Goal: Task Accomplishment & Management: Manage account settings

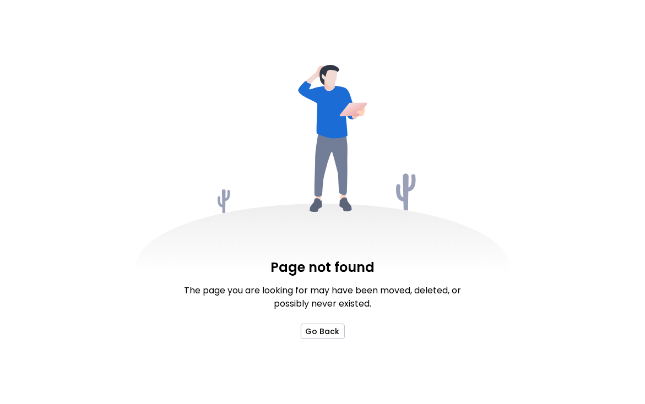
click at [98, 180] on div "Page not found The page you are looking for may have been moved, deleted, or po…" at bounding box center [322, 202] width 645 height 404
click at [74, 107] on div "Page not found The page you are looking for may have been moved, deleted, or po…" at bounding box center [322, 202] width 645 height 404
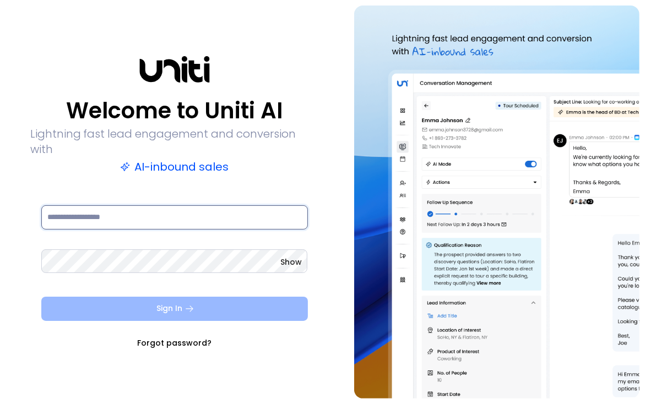
type input "**********"
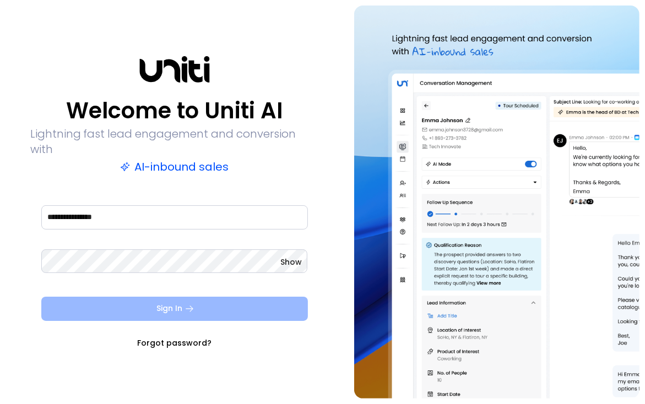
click at [113, 303] on button "Sign In" at bounding box center [174, 309] width 266 height 24
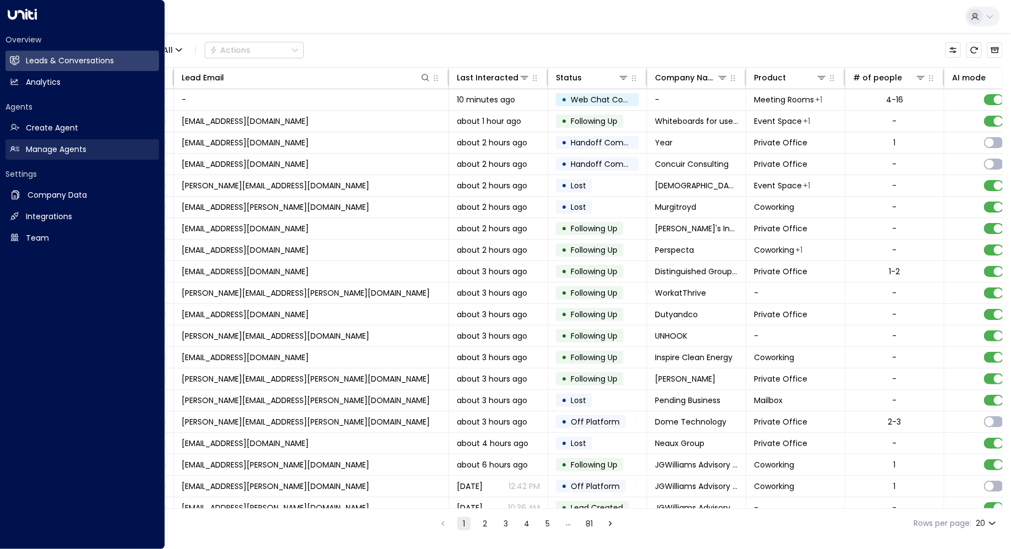
click at [56, 149] on h2 "Manage Agents" at bounding box center [56, 150] width 61 height 12
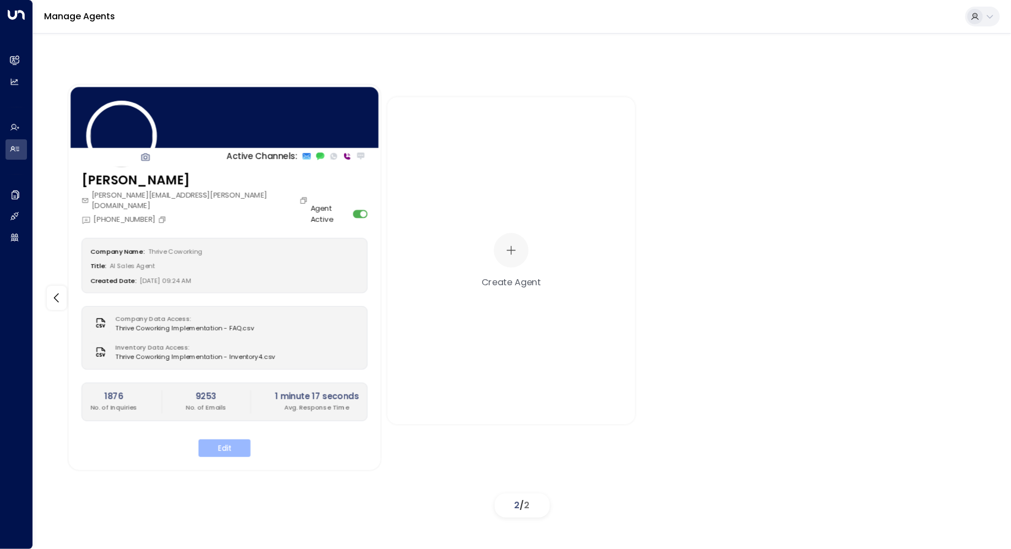
click at [226, 403] on button "Edit" at bounding box center [225, 448] width 52 height 18
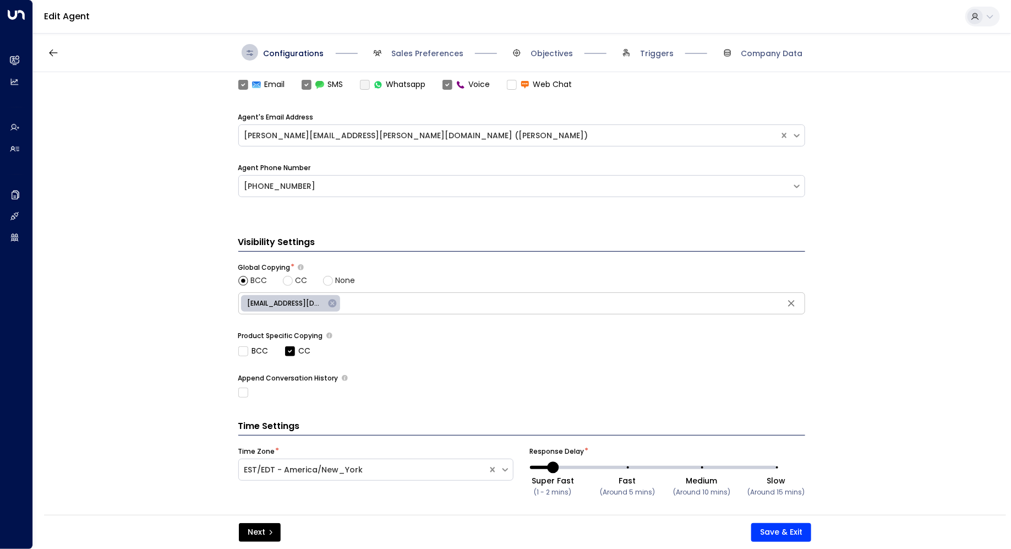
scroll to position [336, 0]
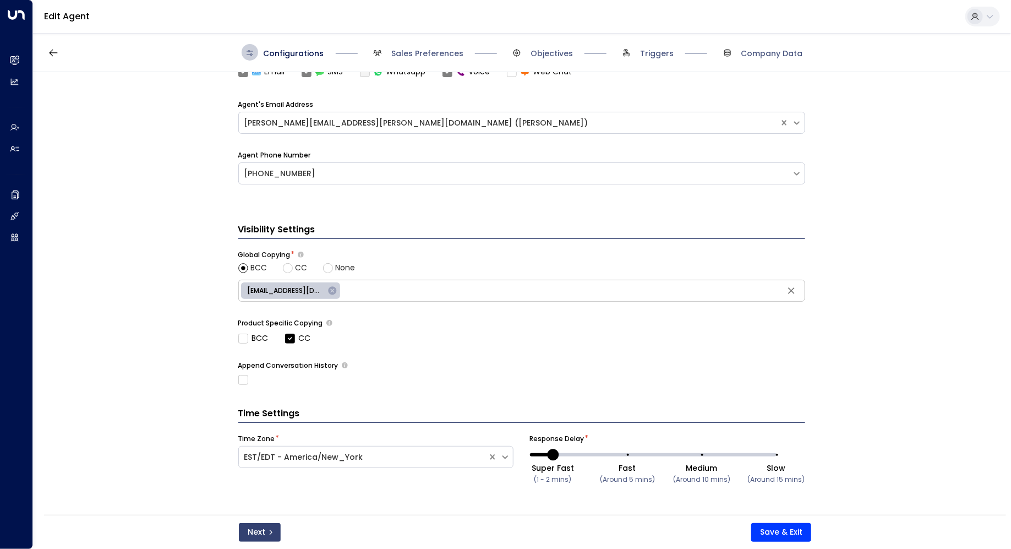
click at [269, 403] on button "Next" at bounding box center [260, 532] width 42 height 19
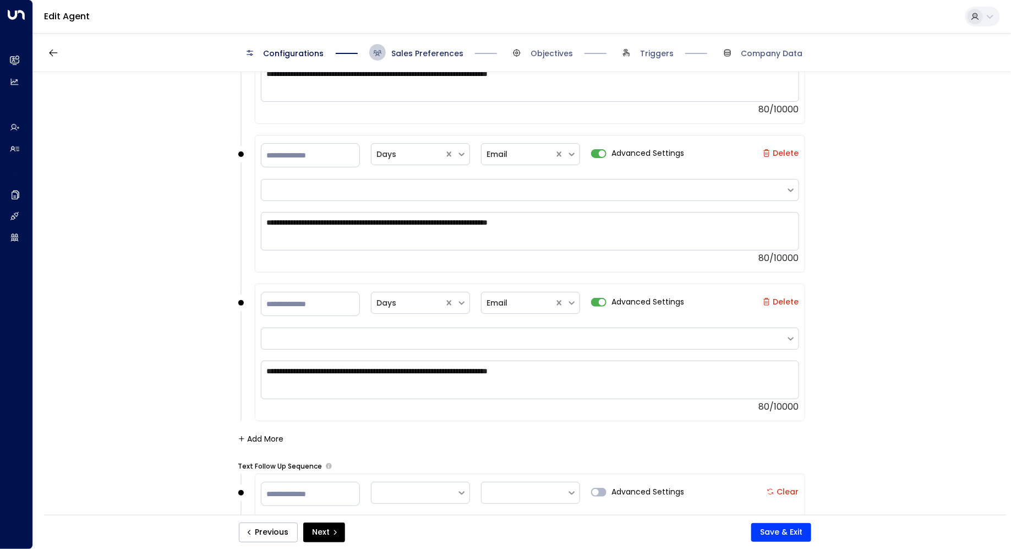
scroll to position [1569, 0]
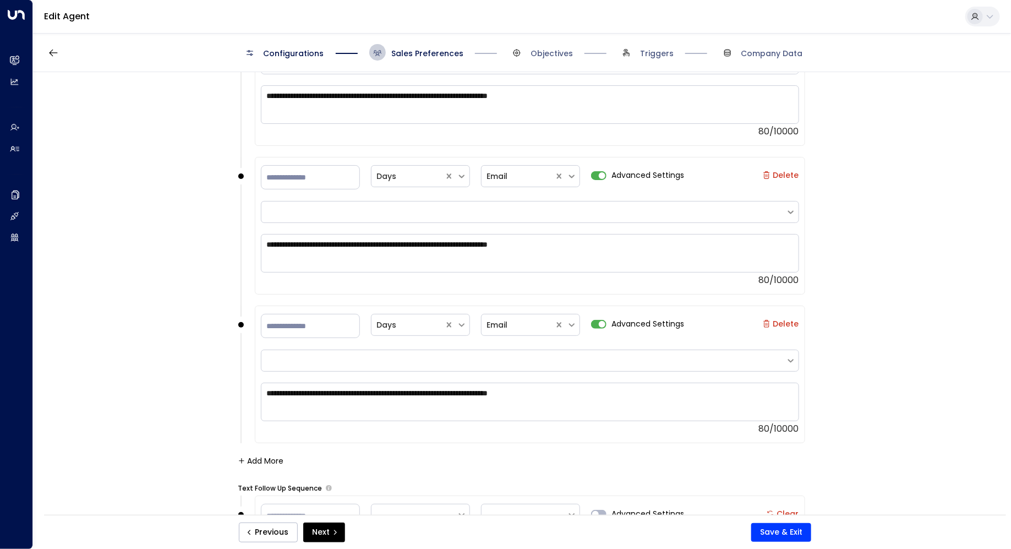
click at [423, 59] on span "Sales Preferences" at bounding box center [416, 52] width 94 height 17
click at [298, 53] on span "Configurations" at bounding box center [294, 53] width 61 height 11
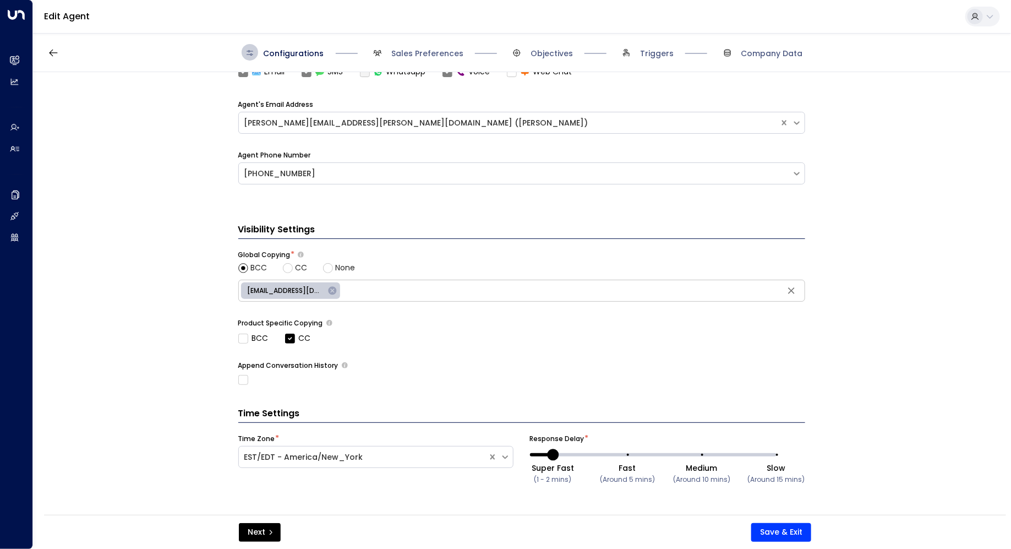
scroll to position [0, 0]
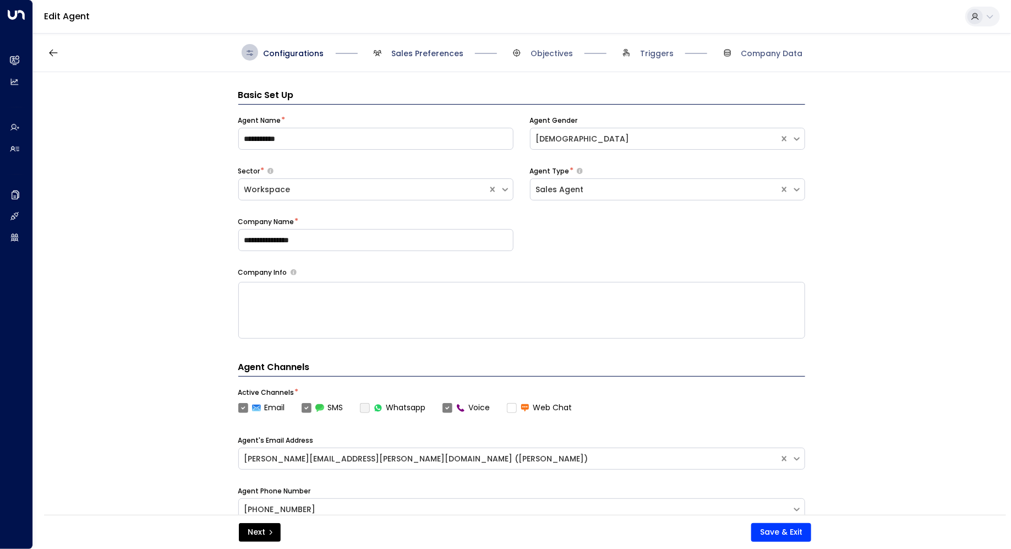
click at [419, 50] on span "Sales Preferences" at bounding box center [427, 53] width 72 height 11
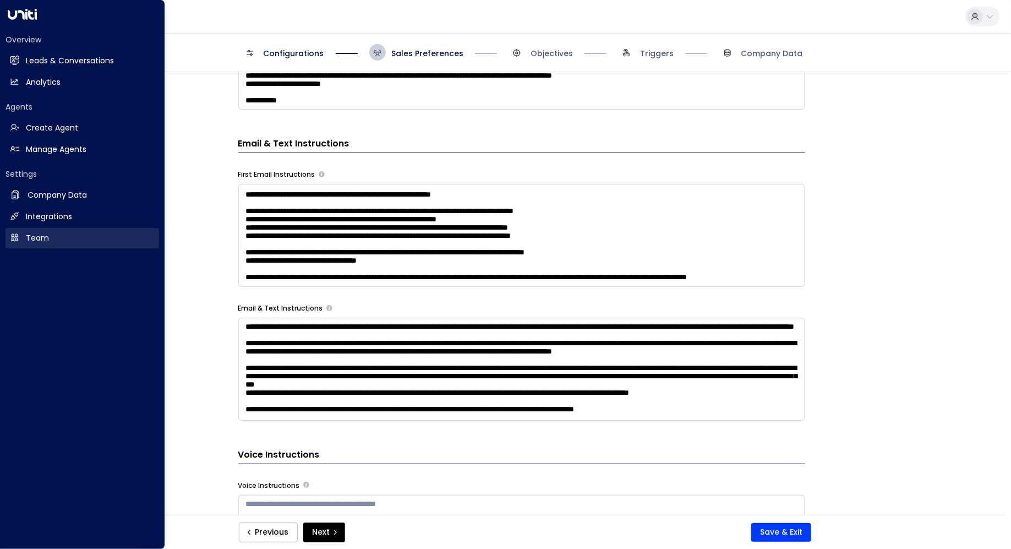
click at [25, 241] on link "Team Team" at bounding box center [83, 238] width 154 height 20
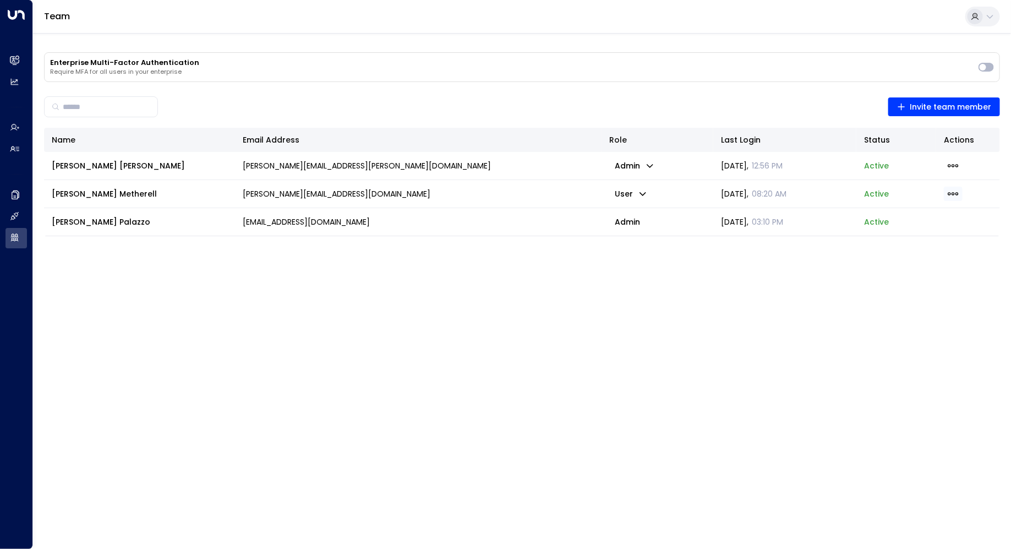
click at [644, 191] on icon "button" at bounding box center [953, 194] width 12 height 12
click at [644, 235] on span "Remove member" at bounding box center [911, 236] width 69 height 12
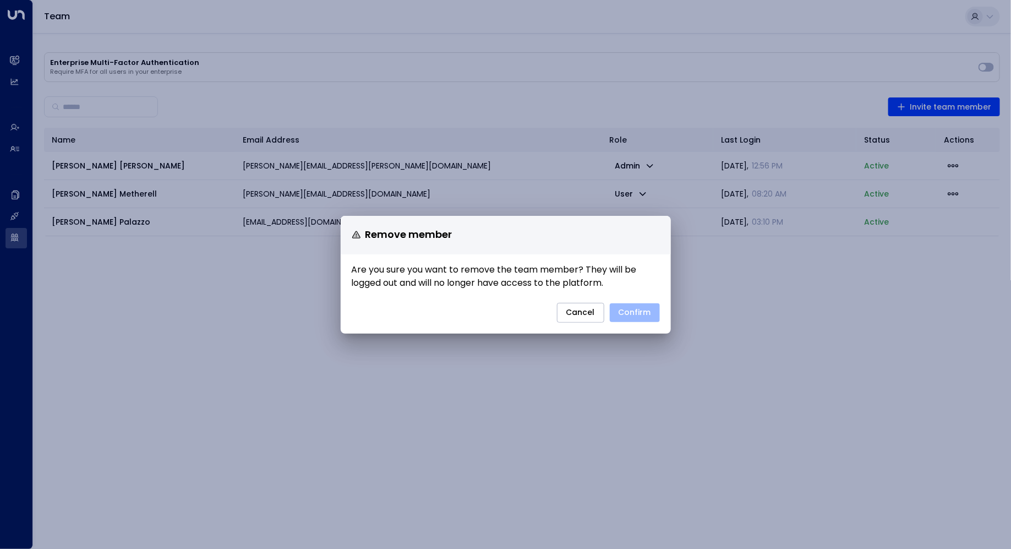
click at [626, 316] on button "Confirm" at bounding box center [635, 312] width 50 height 19
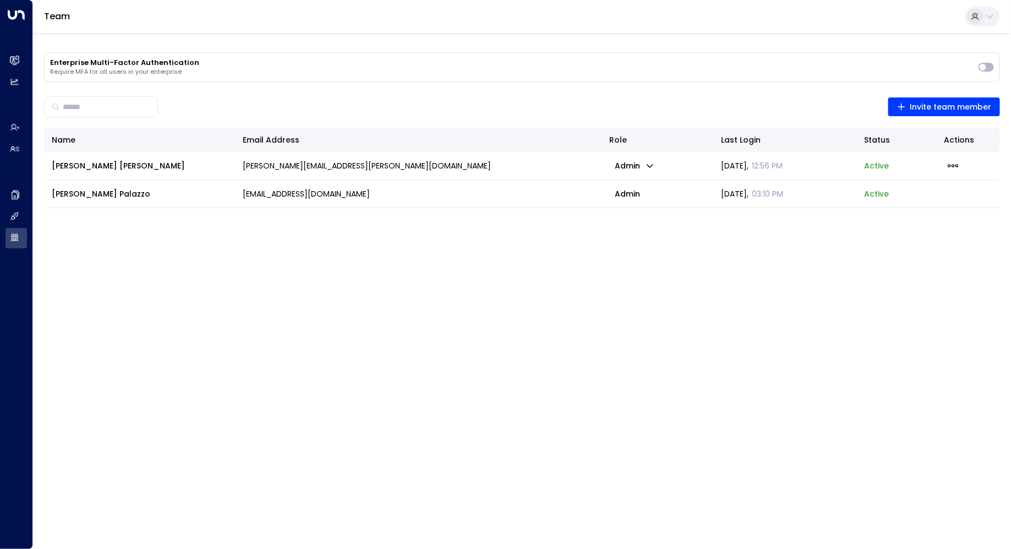
click at [290, 198] on p "racpal@gmail.com" at bounding box center [306, 193] width 127 height 11
click at [69, 193] on span "Rachel Palazzo" at bounding box center [101, 193] width 99 height 11
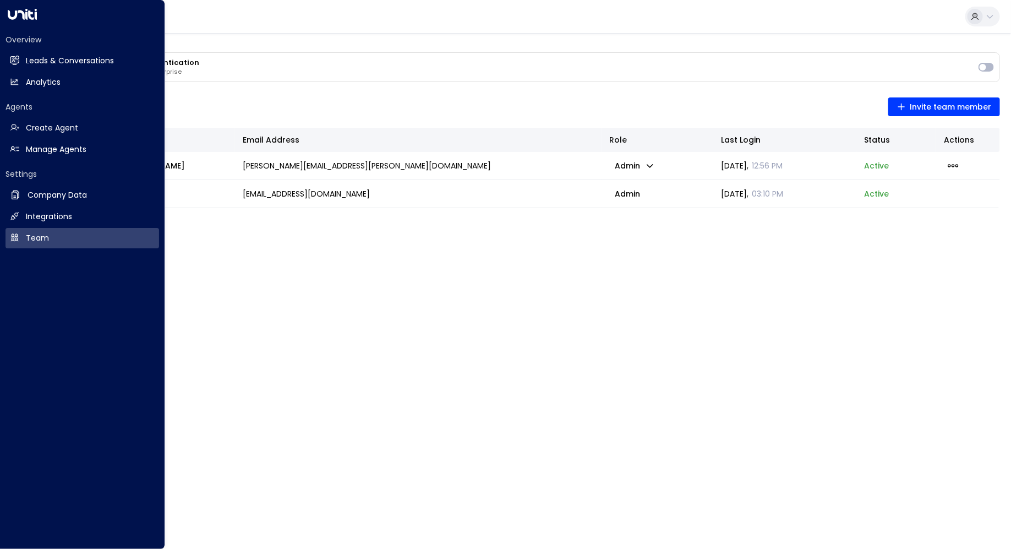
click at [27, 17] on icon at bounding box center [22, 14] width 29 height 11
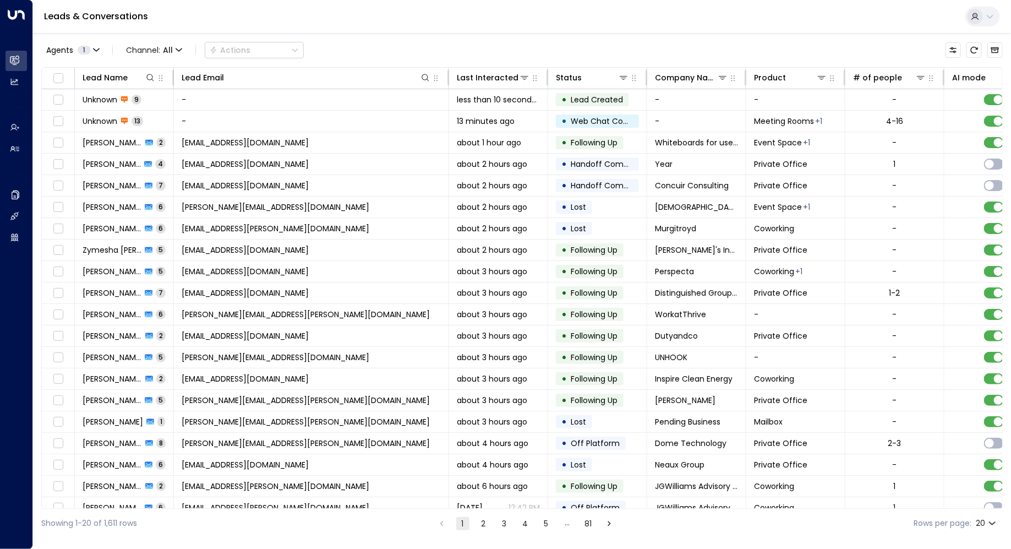
click at [989, 15] on icon at bounding box center [990, 16] width 9 height 9
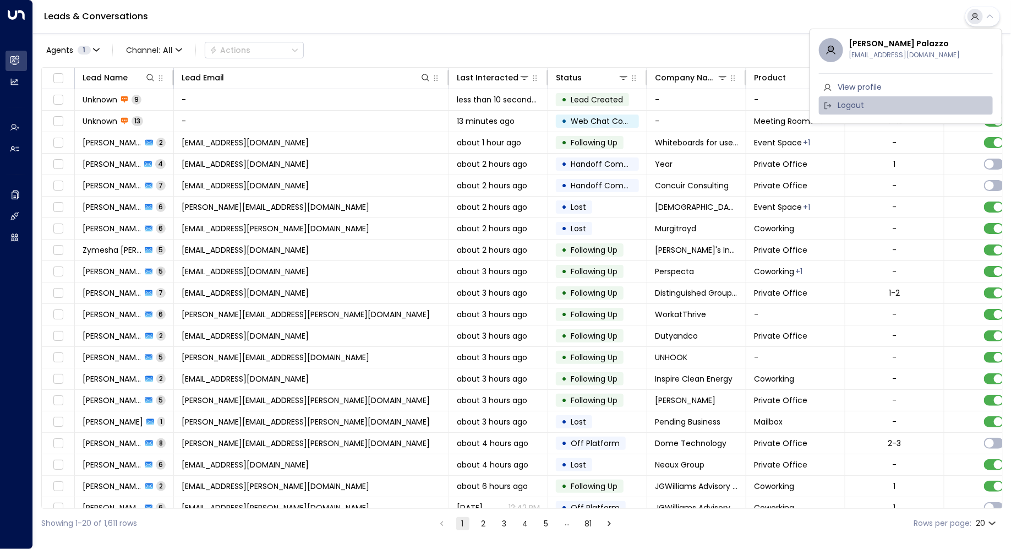
click at [862, 106] on span "Logout" at bounding box center [851, 106] width 26 height 12
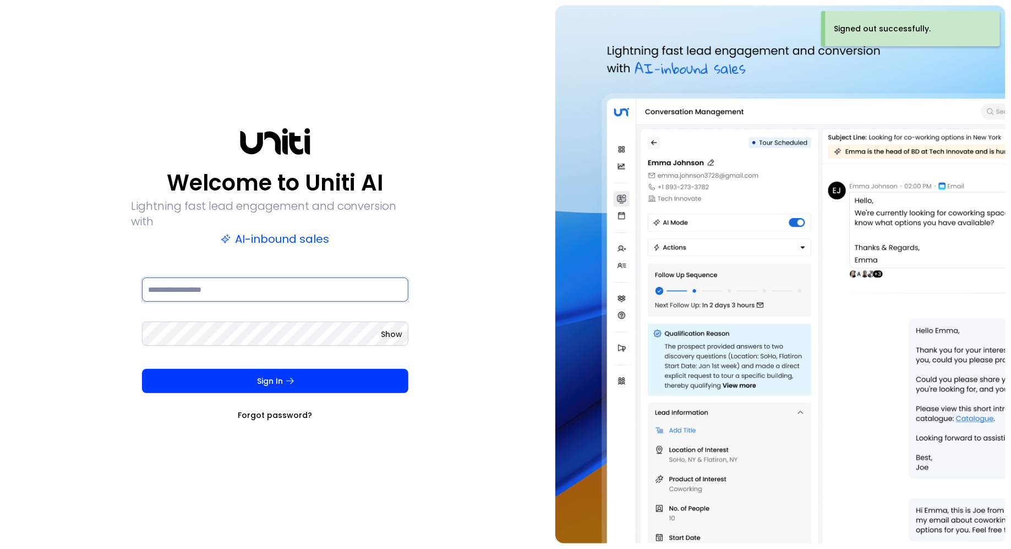
type input "**********"
click at [389, 329] on span "Show" at bounding box center [391, 334] width 21 height 11
